Goal: Find specific page/section: Find specific page/section

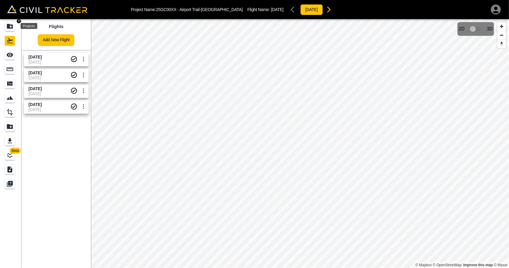
click at [7, 28] on icon "Projects" at bounding box center [10, 26] width 6 height 5
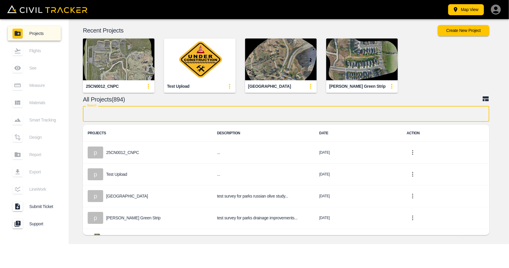
click at [184, 116] on input "text" at bounding box center [286, 114] width 406 height 16
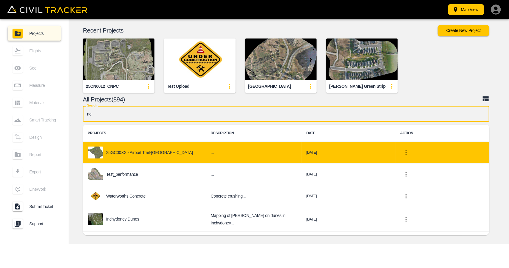
type input "nc"
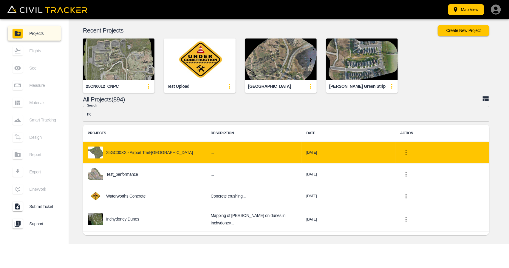
click at [182, 147] on div "25GC00XX - Airport Trail-[GEOGRAPHIC_DATA]" at bounding box center [145, 152] width 114 height 12
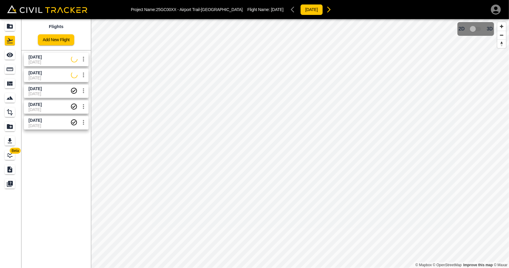
click at [53, 69] on link "Aug 27 2025 08-09-2025" at bounding box center [56, 75] width 65 height 13
click at [9, 54] on icon "See" at bounding box center [9, 54] width 7 height 7
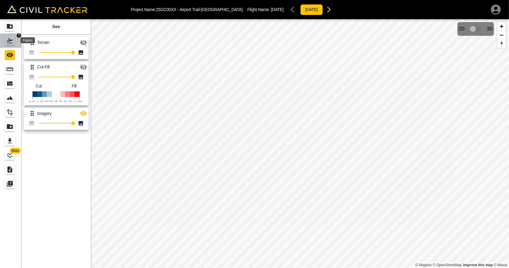
click at [7, 40] on icon "Flights" at bounding box center [9, 40] width 7 height 7
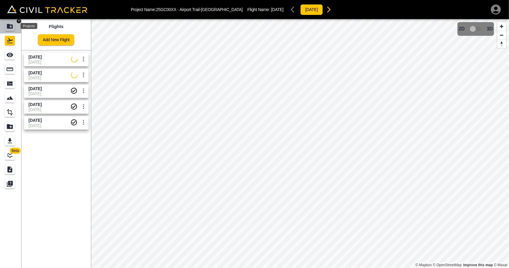
click at [6, 24] on icon "Projects" at bounding box center [9, 26] width 7 height 7
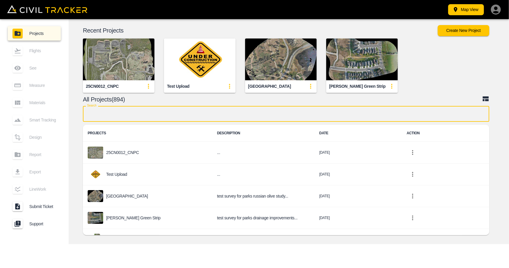
click at [151, 108] on input "text" at bounding box center [286, 114] width 406 height 16
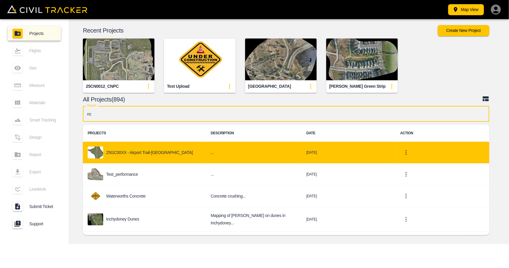
type input "nc"
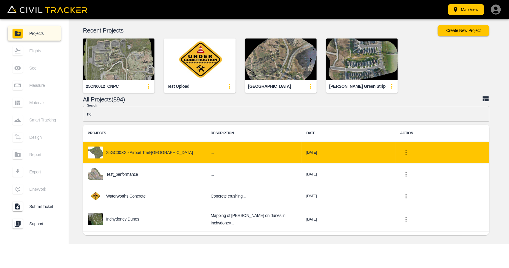
click at [153, 157] on div "25GC00XX - Airport Trail-[GEOGRAPHIC_DATA]" at bounding box center [145, 152] width 114 height 12
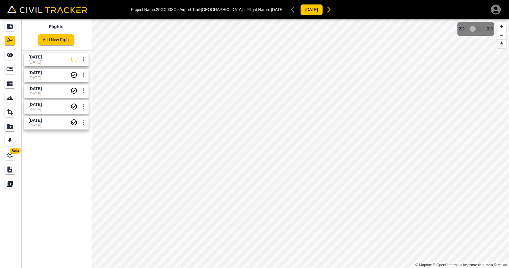
click at [53, 92] on span "08-09-2025" at bounding box center [50, 93] width 42 height 5
click at [7, 57] on icon "See" at bounding box center [9, 54] width 7 height 7
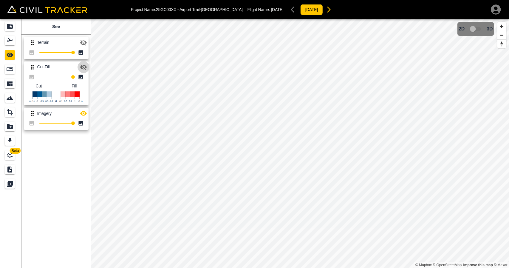
click at [79, 68] on button "button" at bounding box center [83, 67] width 12 height 12
click at [81, 111] on icon "button" at bounding box center [83, 113] width 7 height 7
click at [10, 39] on icon "Flights" at bounding box center [10, 40] width 6 height 5
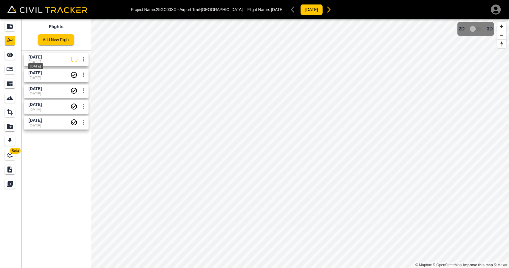
click at [38, 57] on span "Sept 4 2025" at bounding box center [35, 57] width 13 height 5
click at [8, 54] on icon "See" at bounding box center [10, 55] width 7 height 4
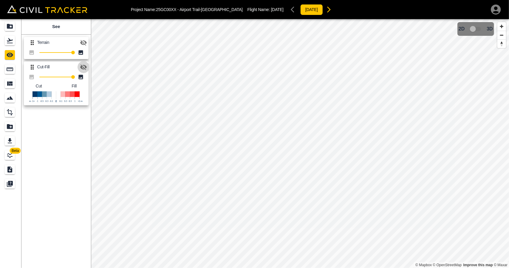
click at [83, 63] on icon "button" at bounding box center [83, 66] width 7 height 7
click at [13, 27] on icon "Projects" at bounding box center [9, 26] width 7 height 7
